Goal: Transaction & Acquisition: Subscribe to service/newsletter

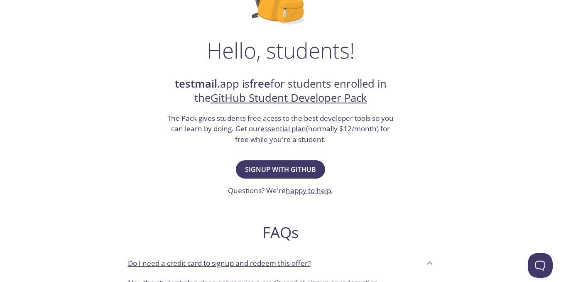
scroll to position [83, 0]
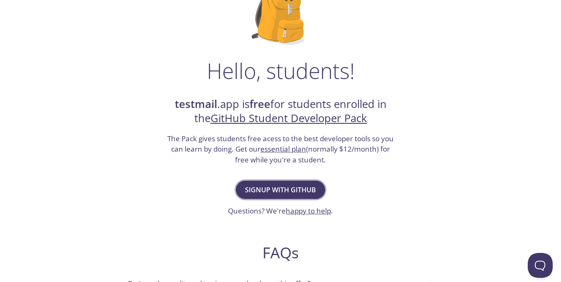
click at [274, 188] on span "Signup with GitHub" at bounding box center [280, 190] width 71 height 12
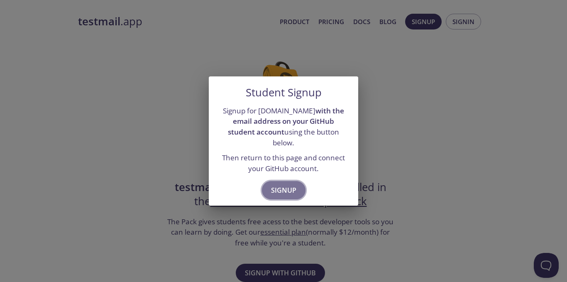
click at [280, 184] on span "Signup" at bounding box center [283, 190] width 25 height 12
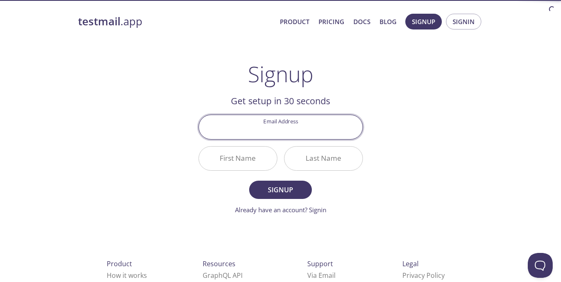
click at [276, 127] on input "Email Address" at bounding box center [281, 127] width 164 height 24
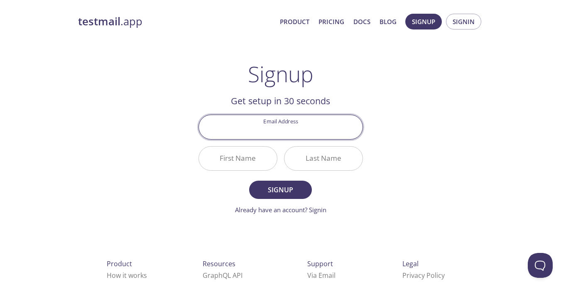
click at [311, 135] on input "Email Address" at bounding box center [281, 127] width 164 height 24
type input "[EMAIL_ADDRESS][DOMAIN_NAME]"
click at [222, 165] on input "First Name" at bounding box center [238, 159] width 78 height 24
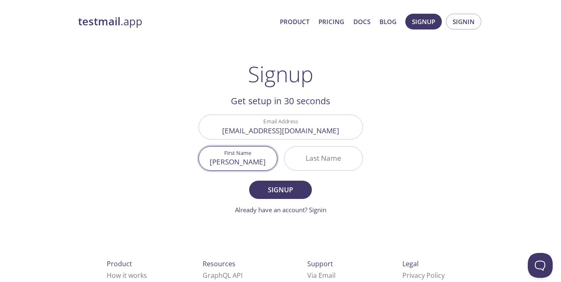
type input "[PERSON_NAME]"
click at [316, 160] on input "Last Name" at bounding box center [323, 159] width 78 height 24
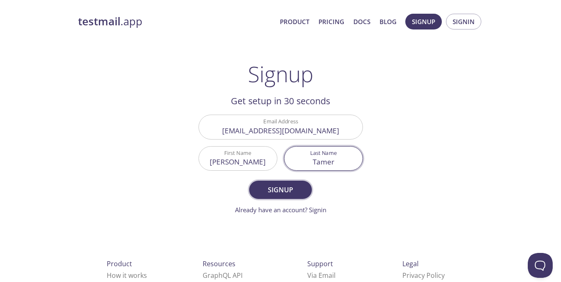
type input "Tamer"
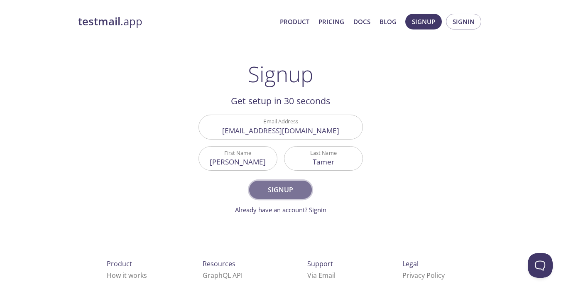
click at [273, 191] on span "Signup" at bounding box center [280, 190] width 44 height 12
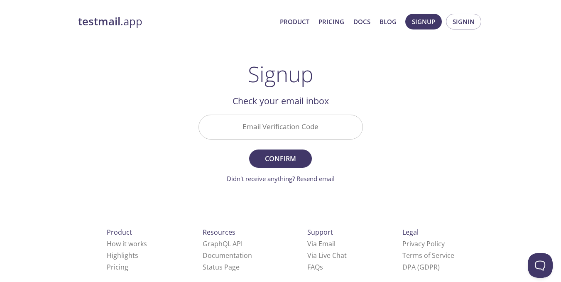
click at [272, 130] on input "Email Verification Code" at bounding box center [281, 127] width 164 height 24
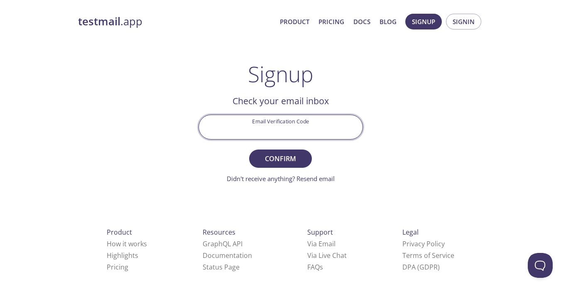
paste input "MK6DQ74"
type input "MK6DQ74"
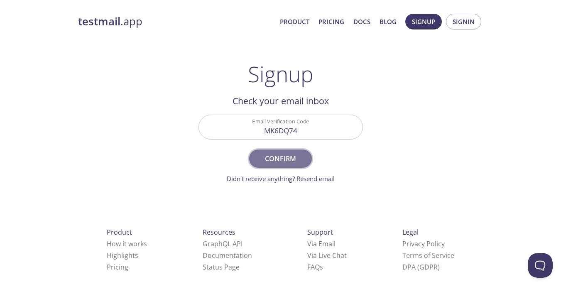
click at [279, 167] on button "Confirm" at bounding box center [280, 158] width 62 height 18
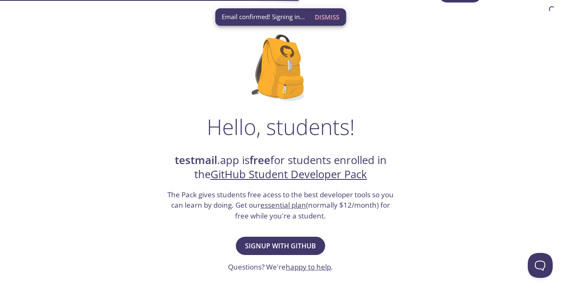
scroll to position [83, 0]
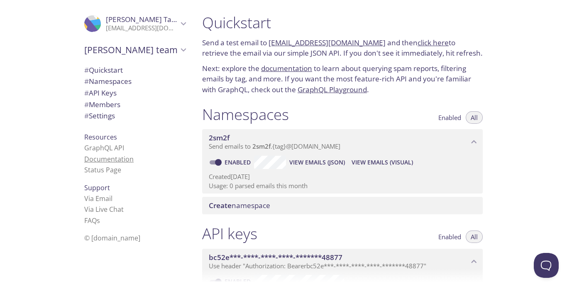
click at [101, 156] on link "Documentation" at bounding box center [108, 158] width 49 height 9
